Goal: Task Accomplishment & Management: Manage account settings

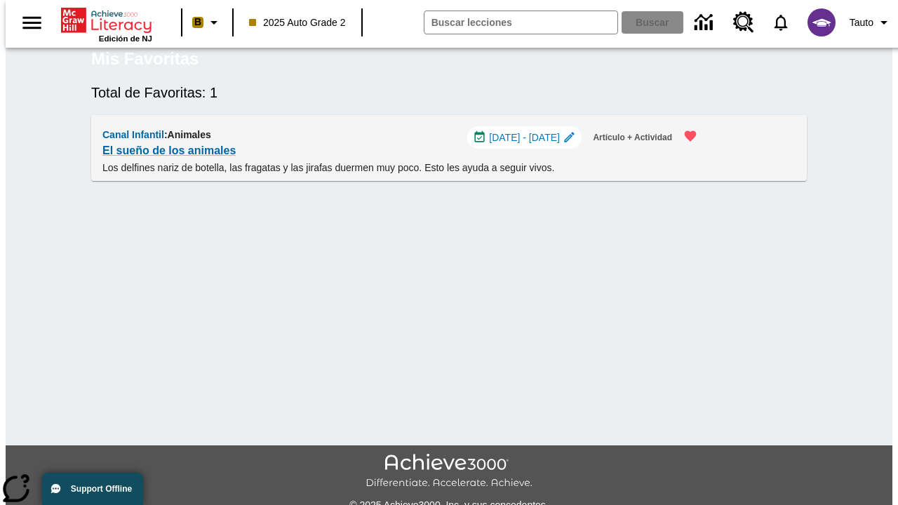
click at [528, 145] on span "[DATE] - [DATE]" at bounding box center [524, 137] width 71 height 15
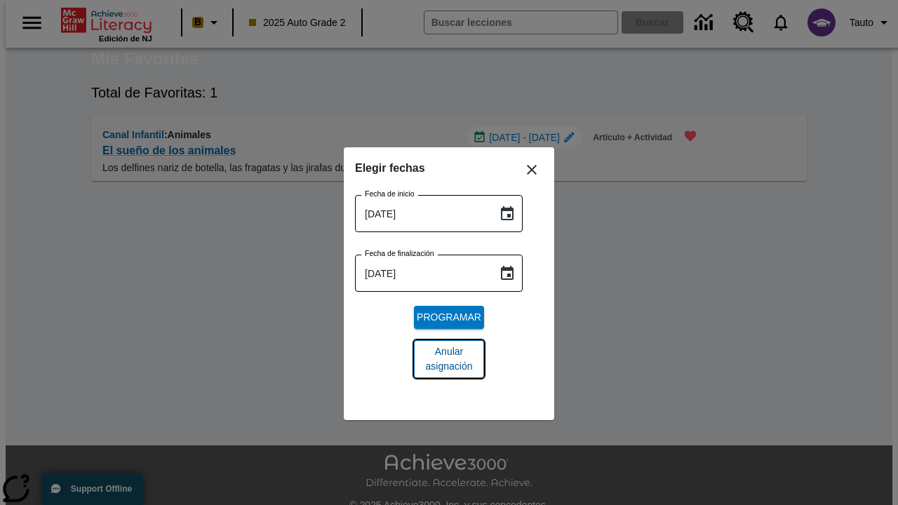
click at [449, 359] on span "Anular asignación" at bounding box center [449, 358] width 48 height 29
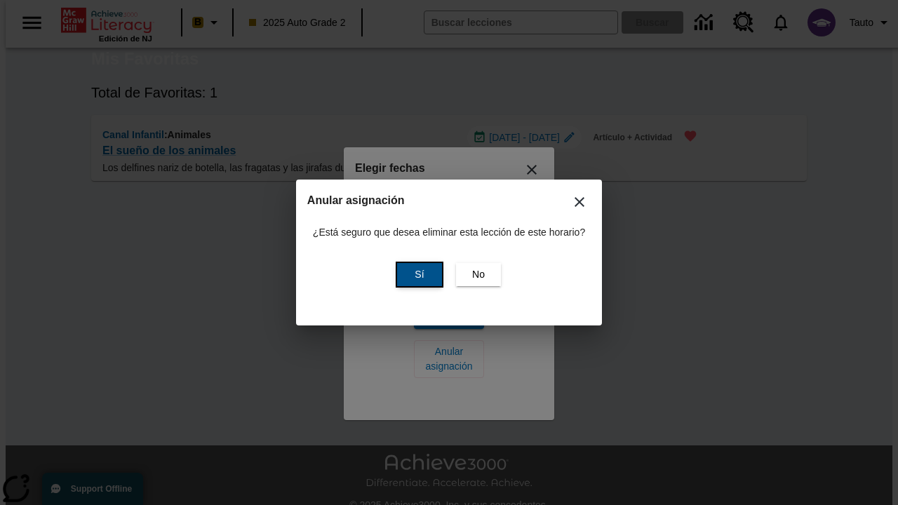
click at [417, 274] on span "Sí" at bounding box center [418, 274] width 9 height 15
